Goal: Check status: Check status

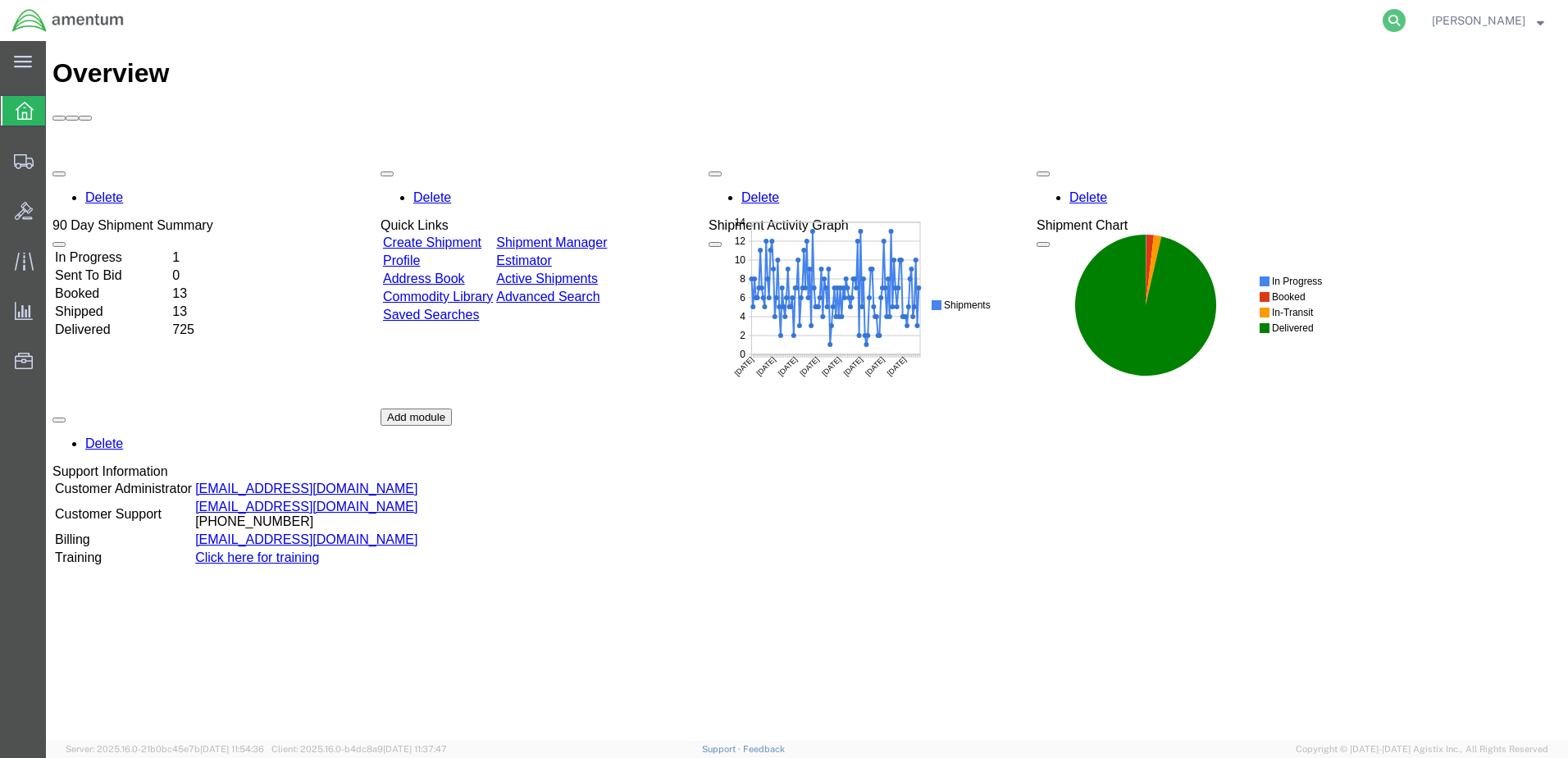
click at [1406, 16] on icon at bounding box center [1394, 20] width 23 height 23
paste input "392139491795"
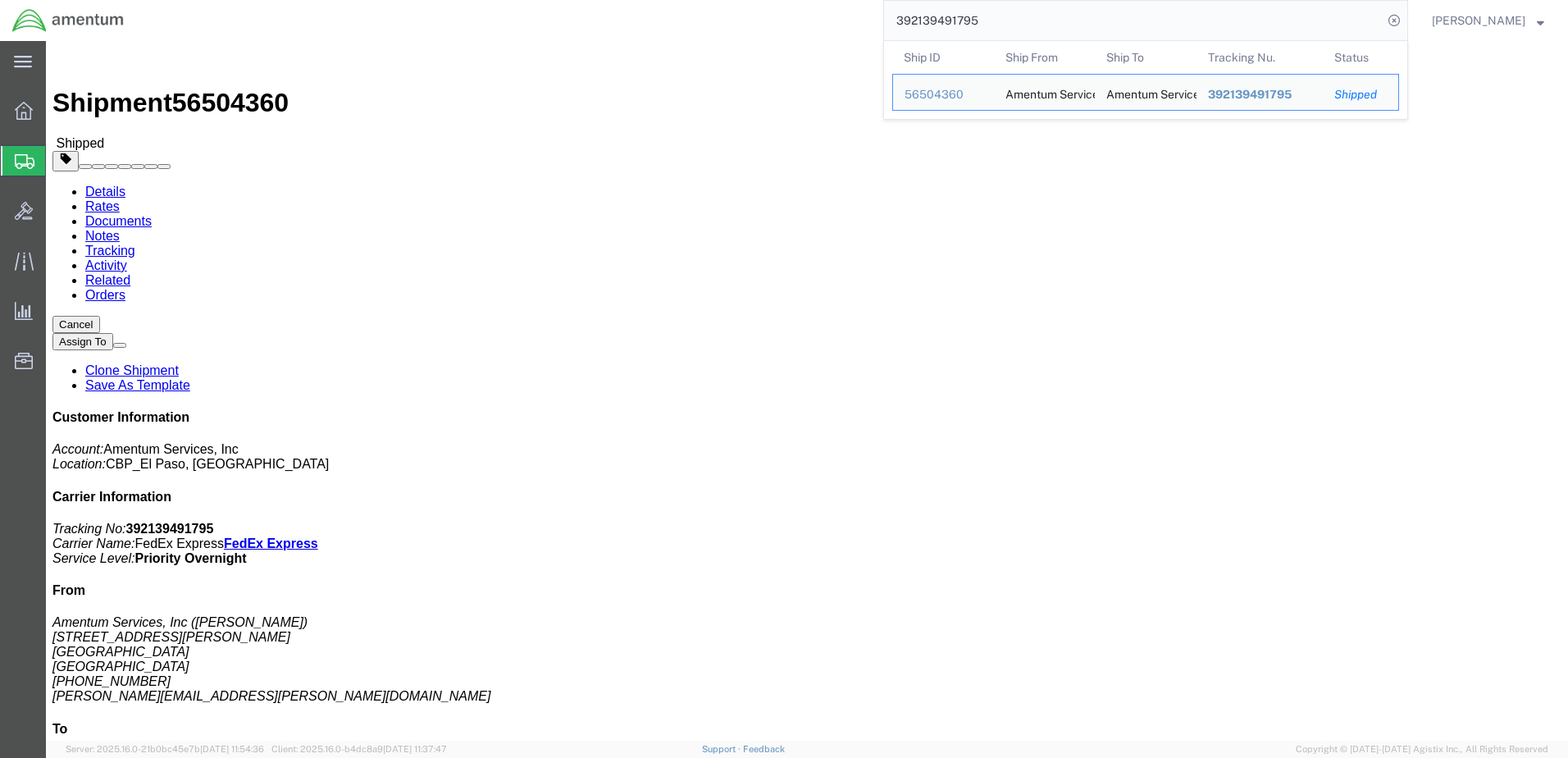
drag, startPoint x: 1039, startPoint y: 26, endPoint x: 900, endPoint y: 19, distance: 139.2
click at [897, 13] on div "392139491795 Ship ID Ship From Ship To Tracking Nu. Status Ship ID 56504360 Shi…" at bounding box center [772, 20] width 1272 height 41
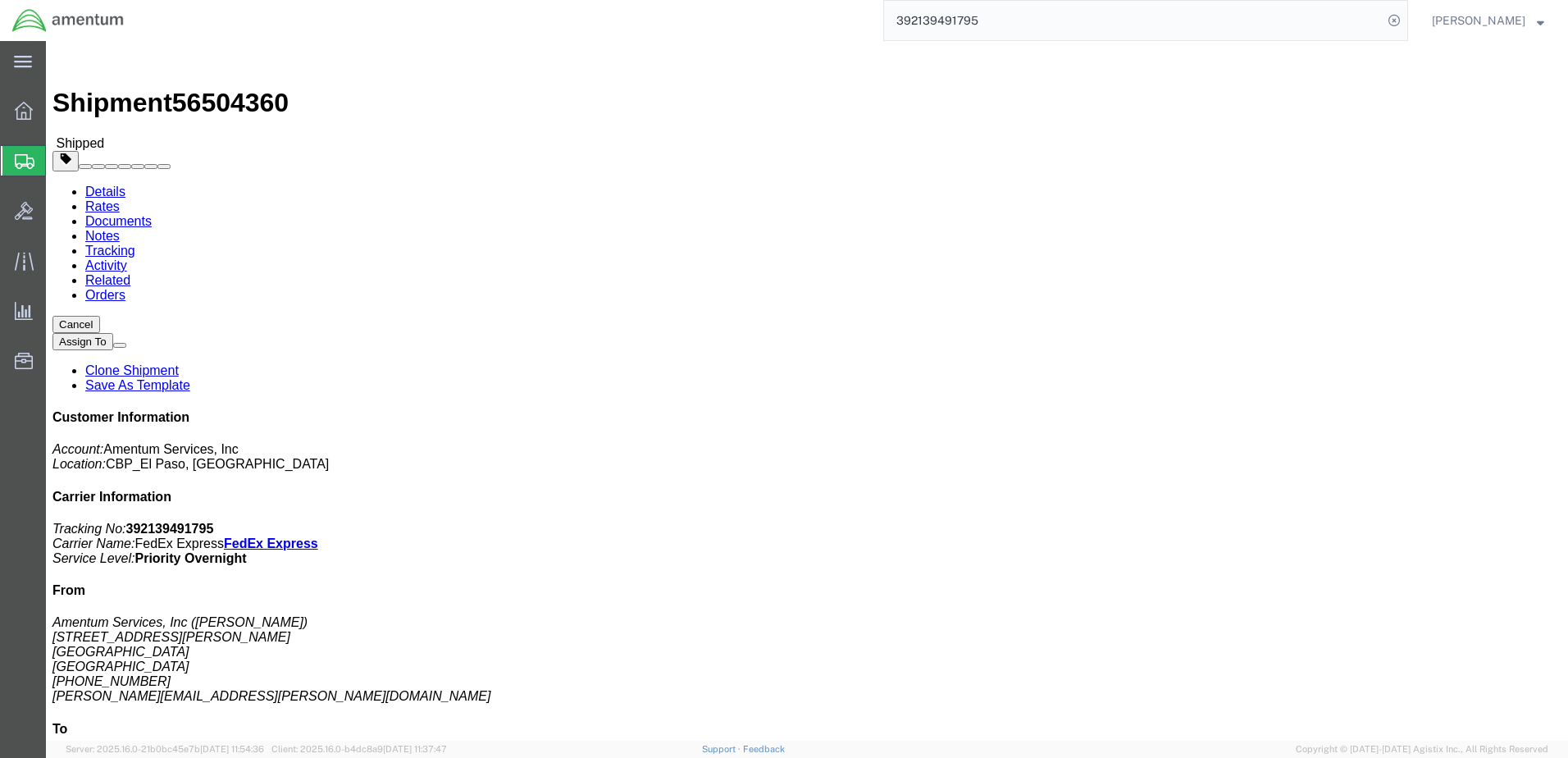
paste input "[PHONE_NUMBER]"
click at [955, 11] on input "4694-0279-8635" at bounding box center [1133, 20] width 498 height 39
click at [986, 21] on input "46940279-8635" at bounding box center [1133, 20] width 498 height 39
type input "469402798635"
click at [1406, 22] on icon at bounding box center [1394, 20] width 23 height 23
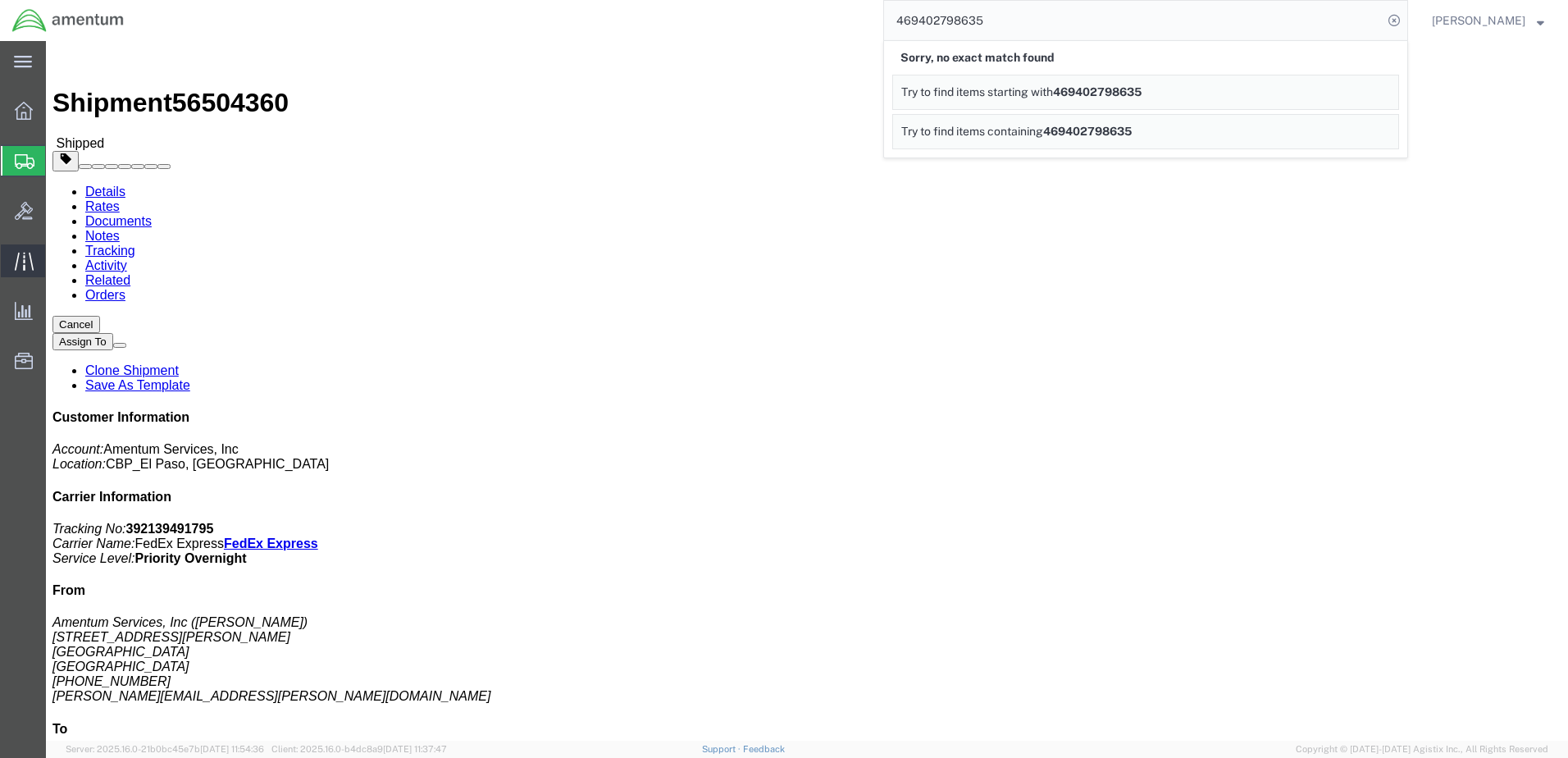
click at [21, 258] on icon at bounding box center [24, 261] width 19 height 19
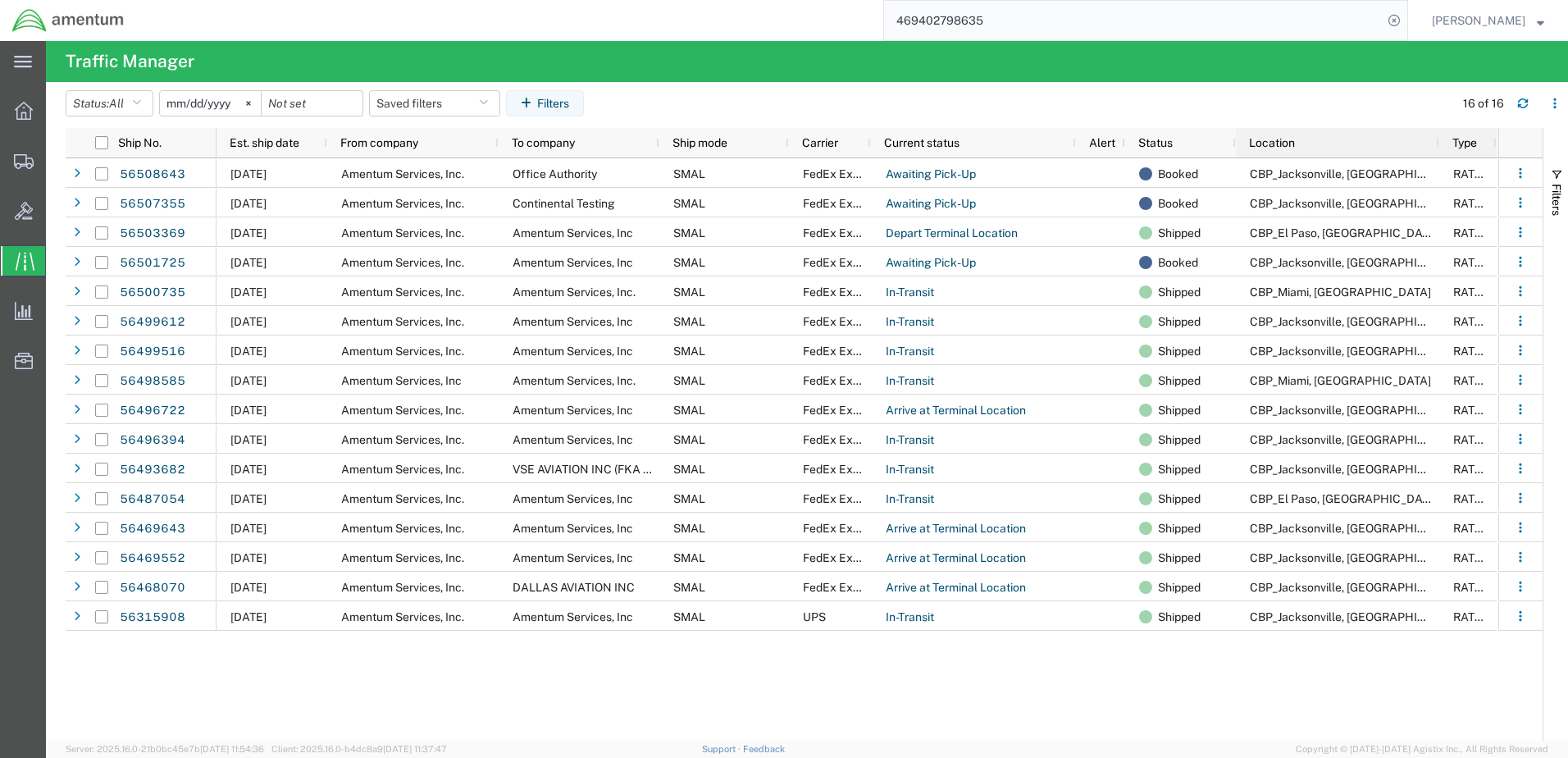
drag, startPoint x: 1334, startPoint y: 143, endPoint x: 1439, endPoint y: 139, distance: 105.1
click at [1439, 139] on div at bounding box center [1439, 143] width 7 height 30
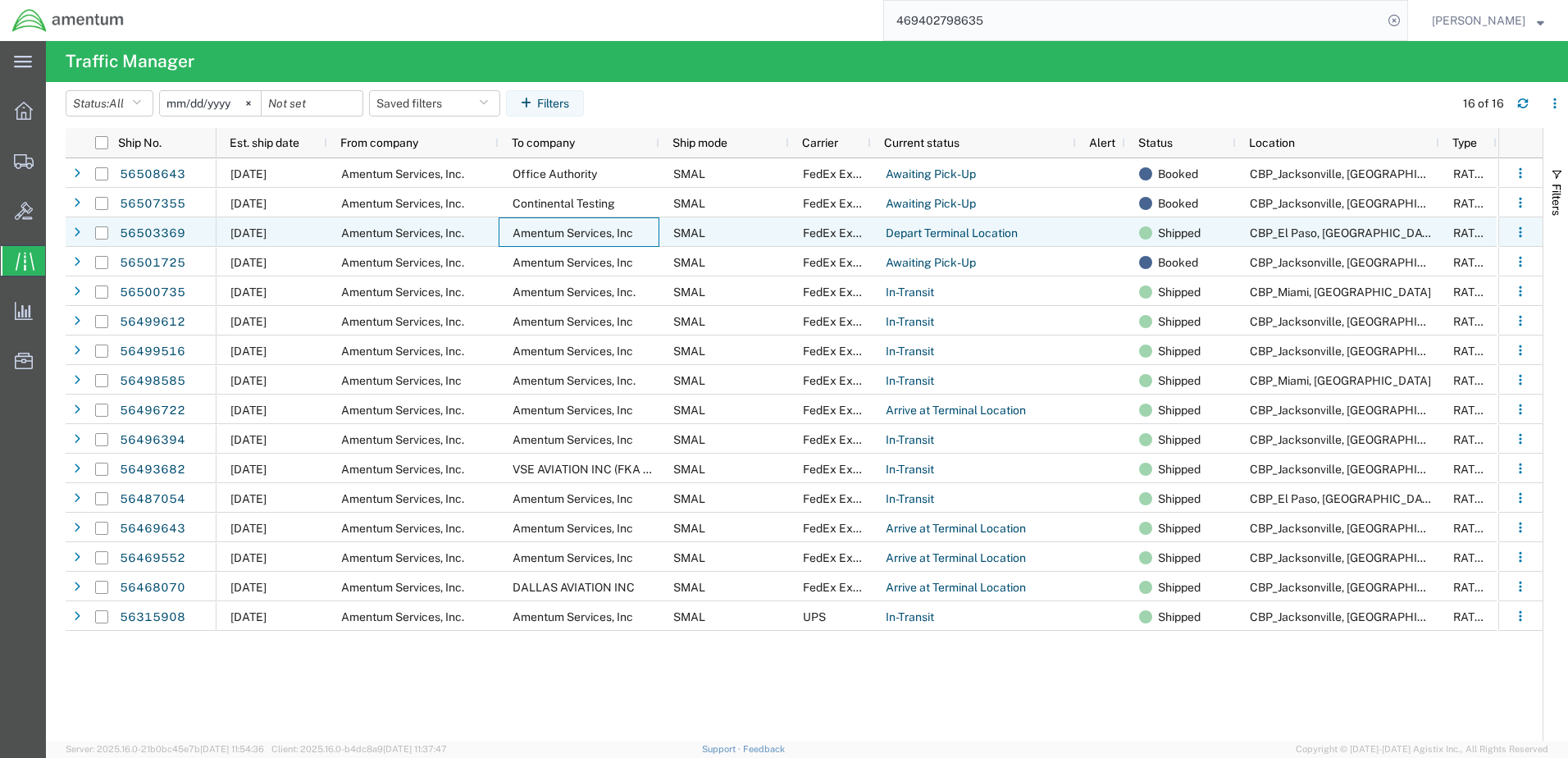
click at [583, 231] on span "Amentum Services, Inc" at bounding box center [573, 233] width 121 height 13
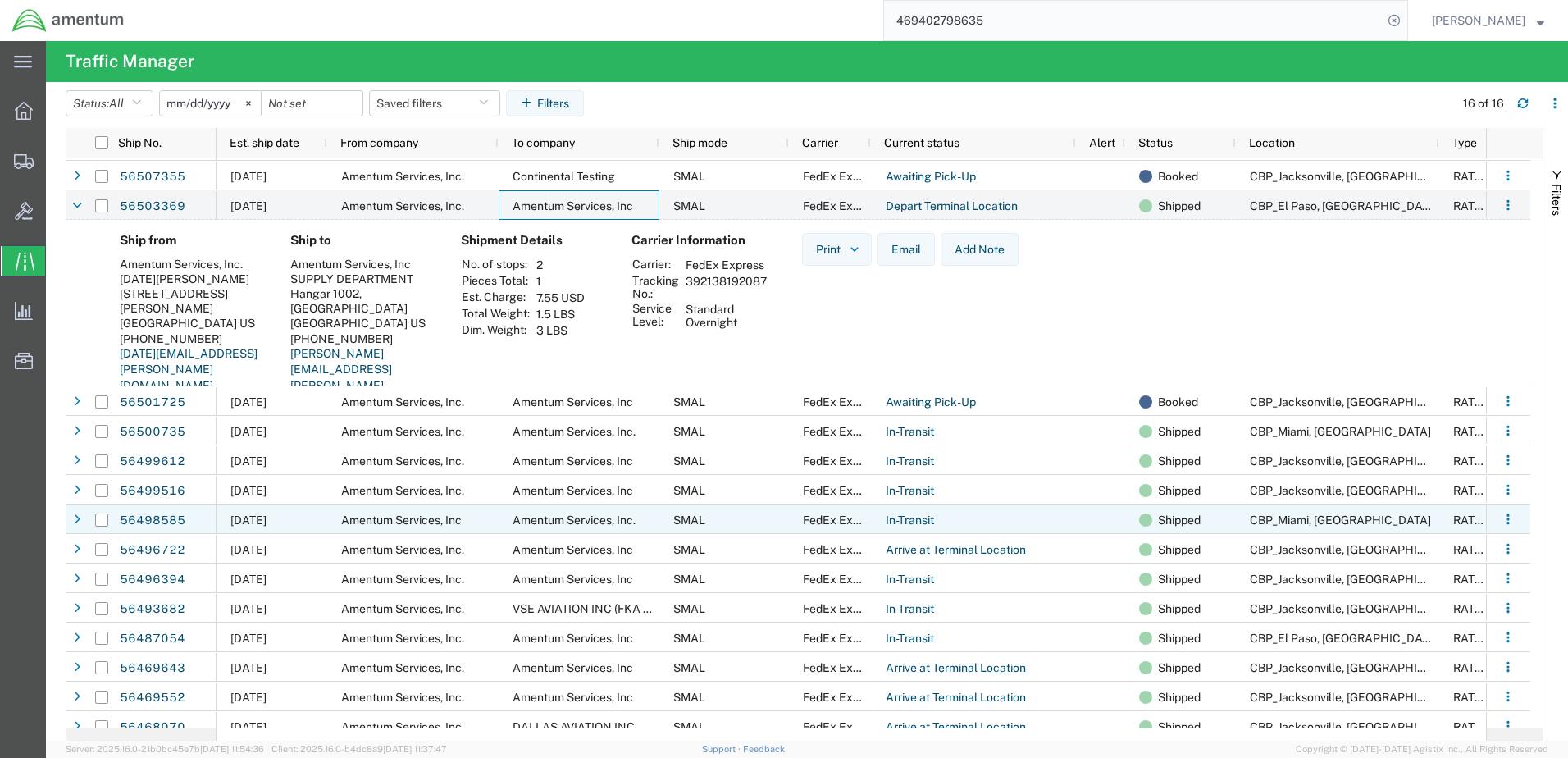
scroll to position [69, 0]
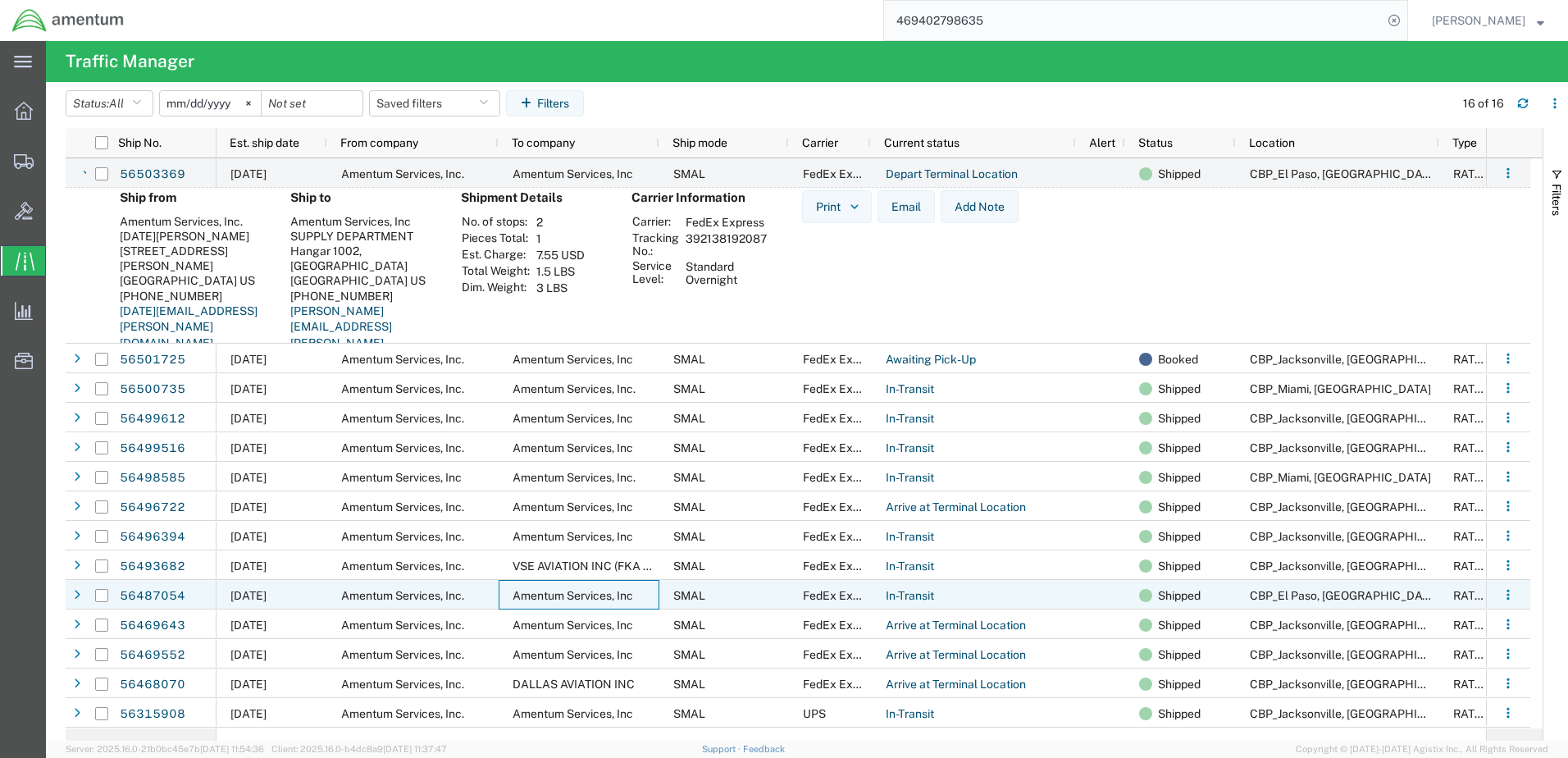
click at [554, 601] on span "Amentum Services, Inc" at bounding box center [573, 595] width 121 height 13
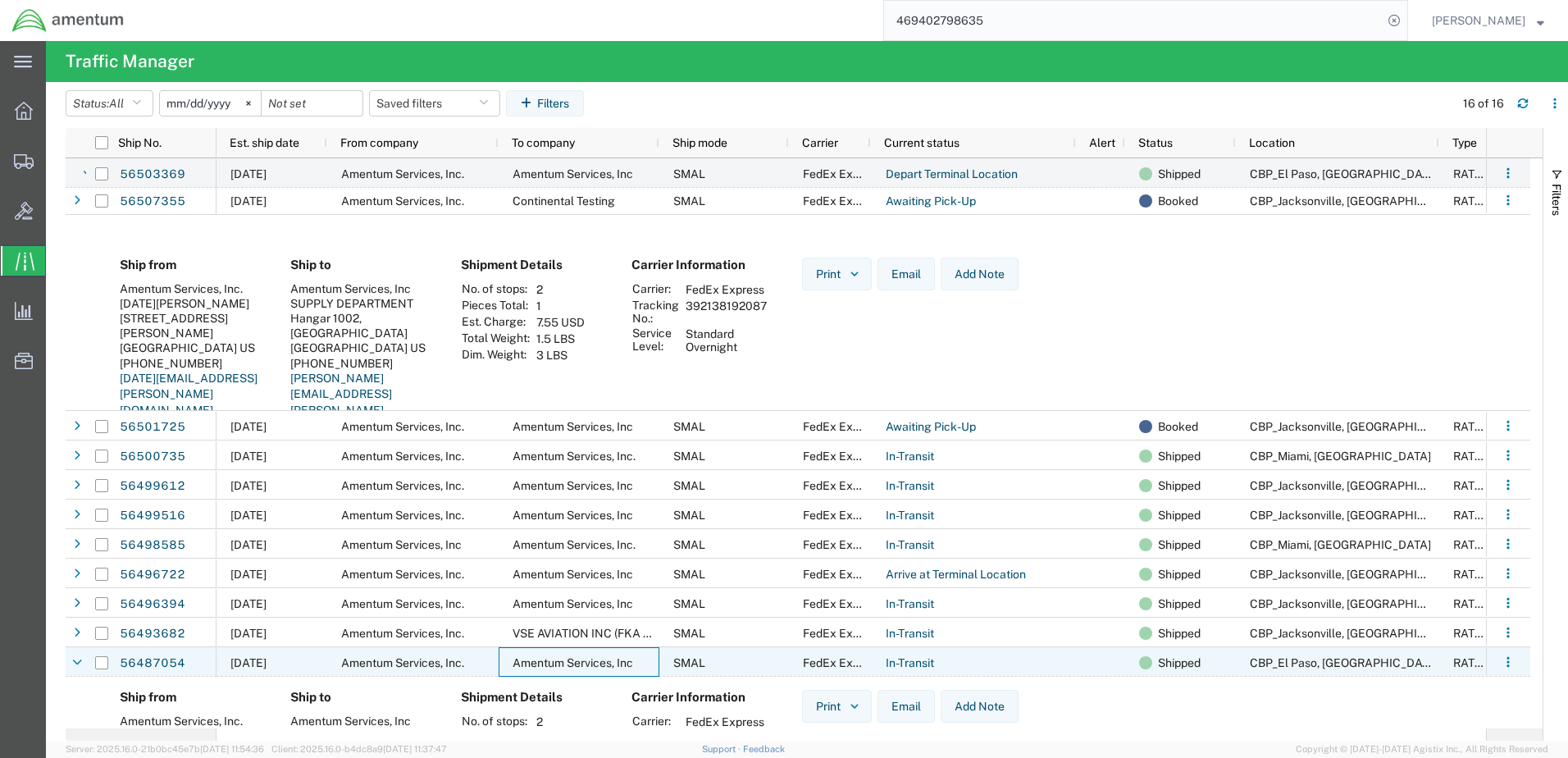
scroll to position [0, 0]
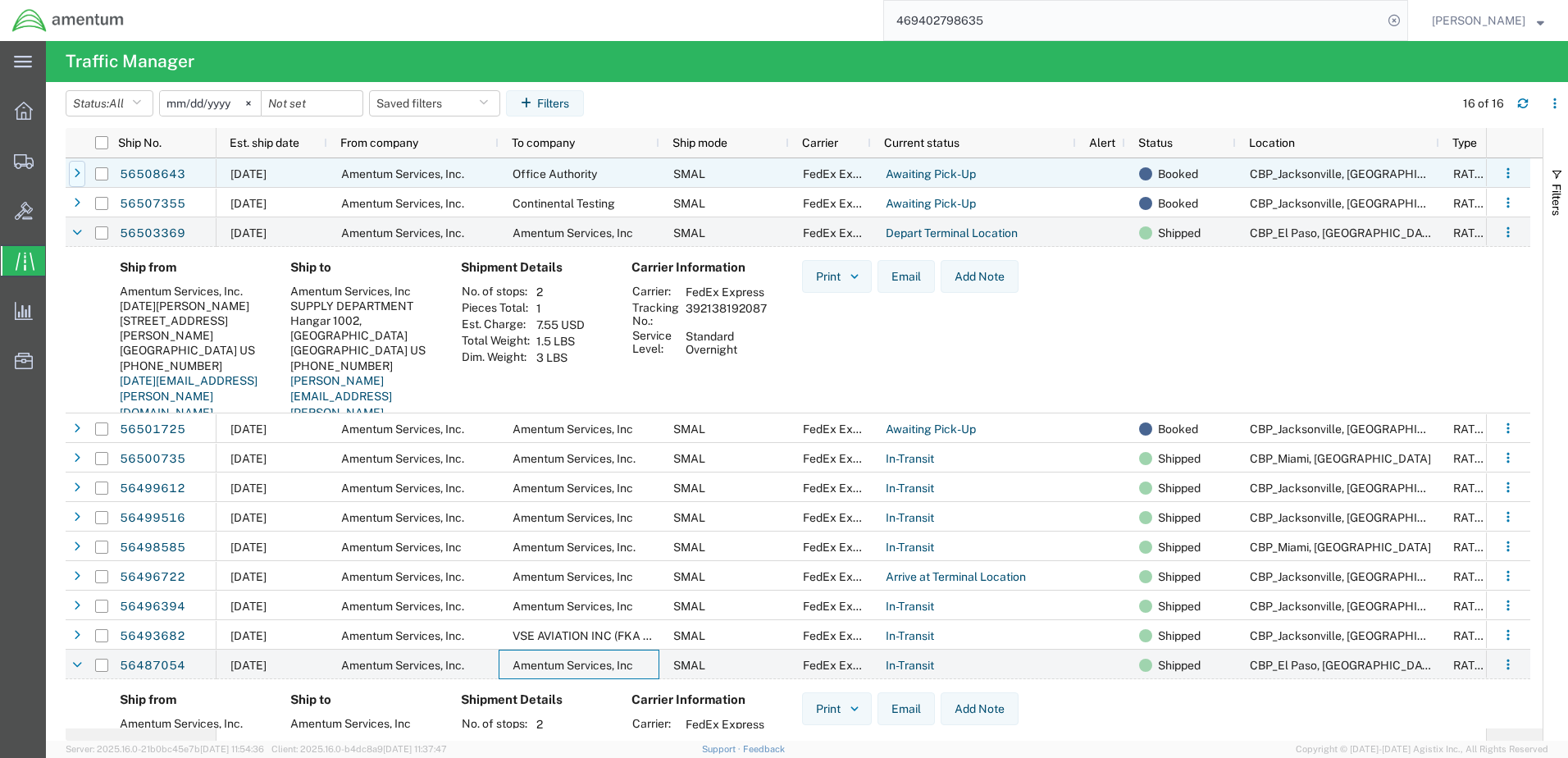
click at [77, 172] on icon at bounding box center [77, 173] width 7 height 11
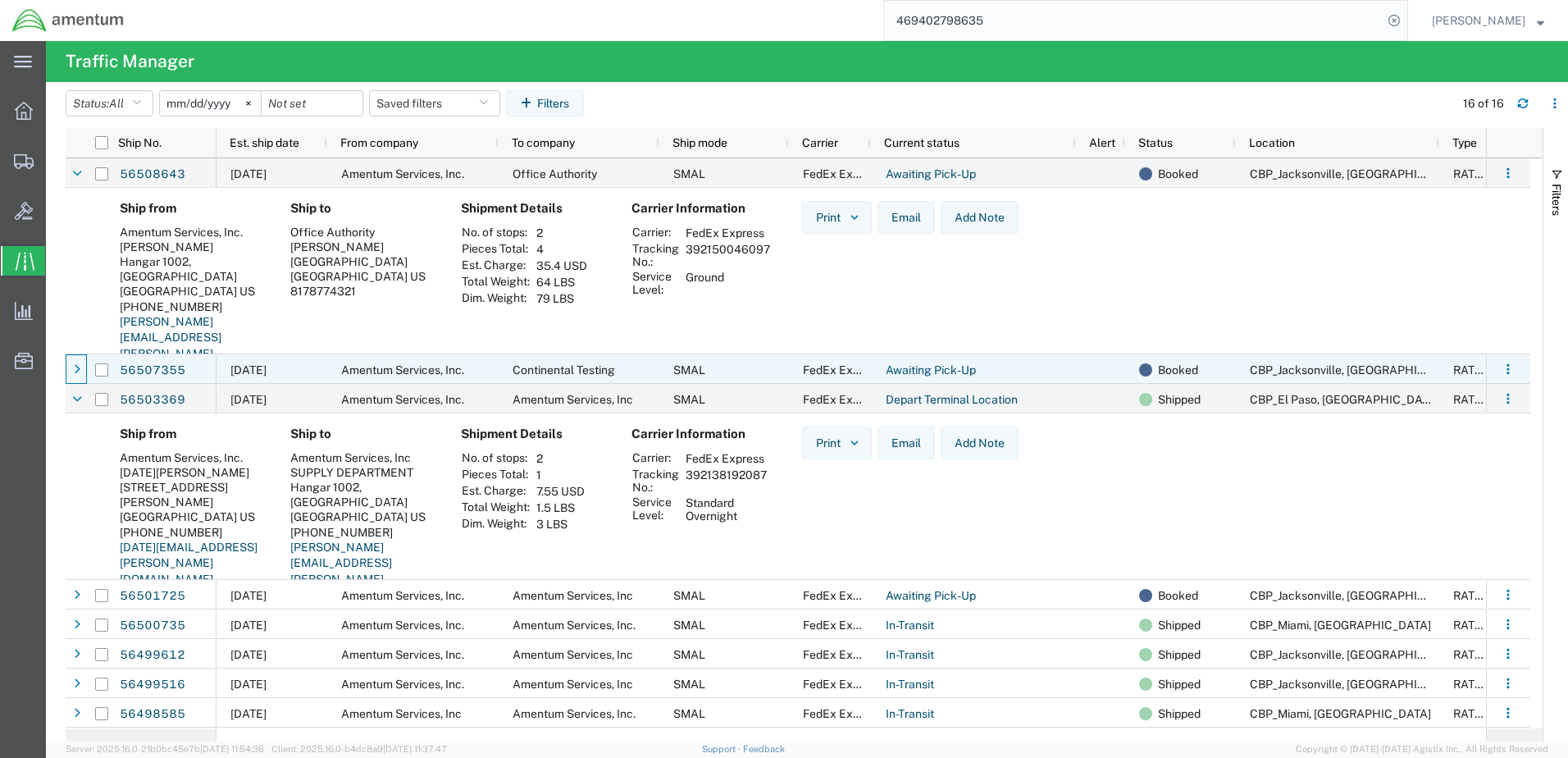
click at [81, 368] on div at bounding box center [77, 370] width 17 height 26
